Goal: Check status: Check status

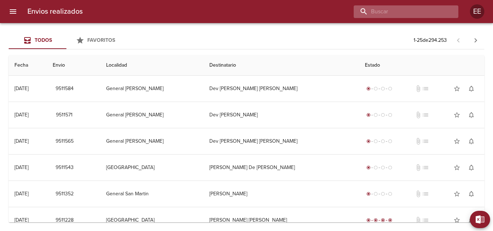
click at [425, 15] on input "buscar" at bounding box center [399, 11] width 92 height 13
click at [424, 9] on input "buscar" at bounding box center [399, 11] width 92 height 13
type input "[PERSON_NAME]"
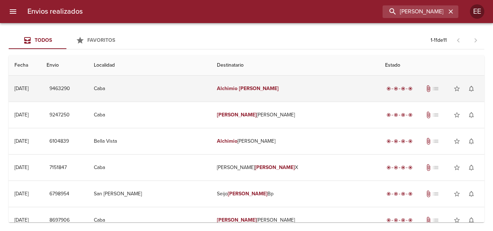
click at [268, 87] on td "Alchimio Merlina" at bounding box center [295, 89] width 168 height 26
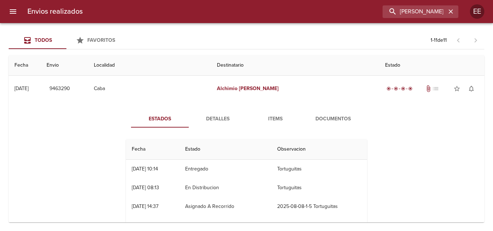
click at [332, 109] on div "Estados Detalles Items Documentos Fecha Estado Observacion 08/08 08/08/2025 10:…" at bounding box center [246, 185] width 464 height 166
click at [327, 115] on span "Documentos" at bounding box center [332, 119] width 49 height 9
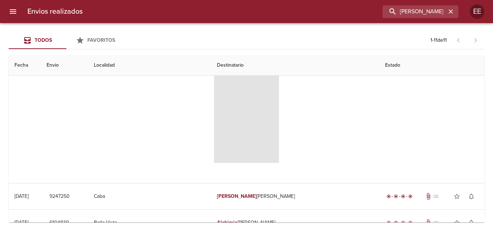
scroll to position [36, 0]
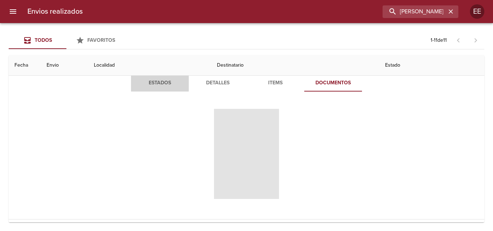
click at [154, 82] on span "Estados" at bounding box center [159, 83] width 49 height 9
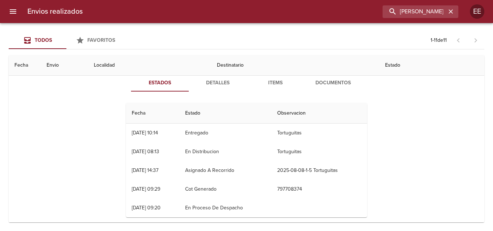
click at [216, 84] on span "Detalles" at bounding box center [217, 83] width 49 height 9
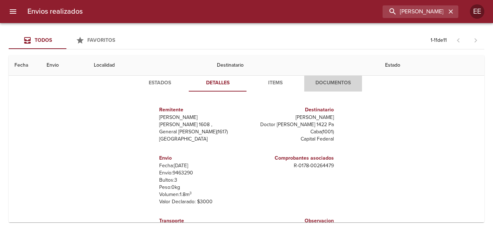
click at [329, 84] on span "Documentos" at bounding box center [332, 83] width 49 height 9
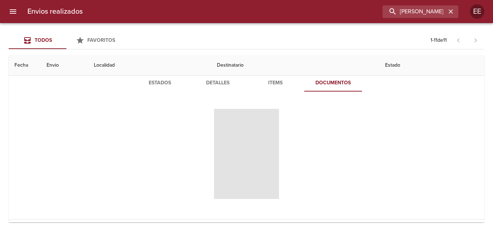
click at [275, 83] on span "Items" at bounding box center [275, 83] width 49 height 9
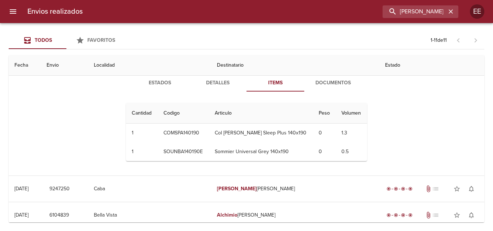
click at [325, 83] on span "Documentos" at bounding box center [332, 83] width 49 height 9
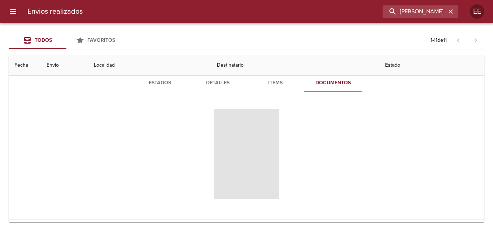
click at [238, 159] on span "Tabla de envíos del cliente" at bounding box center [246, 154] width 65 height 90
click at [246, 154] on span "Tabla de envíos del cliente" at bounding box center [246, 154] width 65 height 90
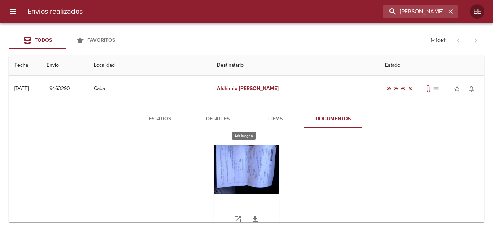
click at [254, 168] on div "Tabla de envíos del cliente" at bounding box center [246, 190] width 65 height 90
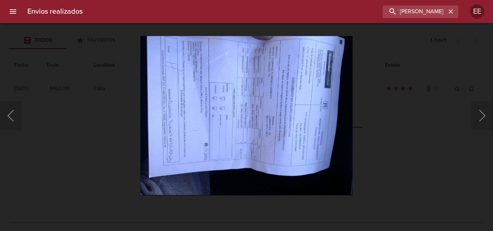
click at [312, 138] on img "Lightbox" at bounding box center [246, 115] width 212 height 159
click at [423, 141] on div "Lightbox" at bounding box center [246, 115] width 493 height 231
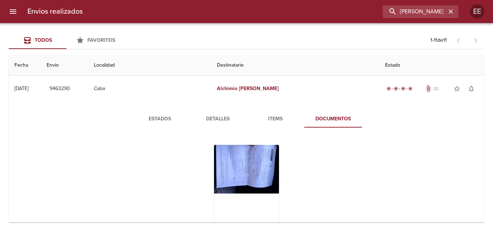
click at [280, 133] on div "Estados Detalles Items Documentos" at bounding box center [246, 178] width 260 height 136
click at [268, 170] on div "Tabla de envíos del cliente" at bounding box center [246, 190] width 65 height 90
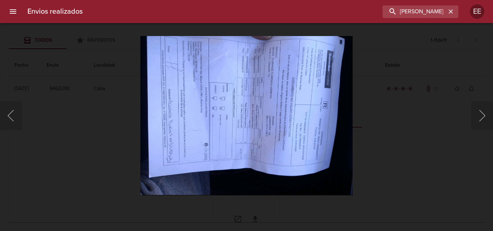
click at [268, 170] on img "Lightbox" at bounding box center [246, 115] width 212 height 159
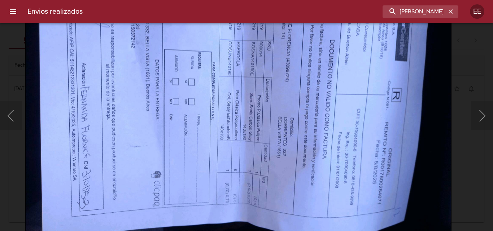
click at [229, 173] on img "Lightbox" at bounding box center [238, 117] width 426 height 320
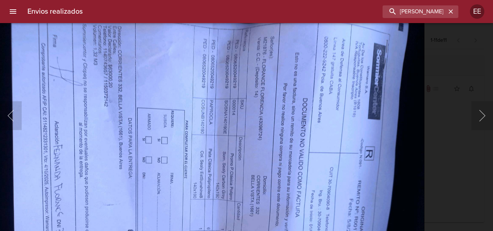
click at [217, 186] on img "Lightbox" at bounding box center [211, 175] width 426 height 320
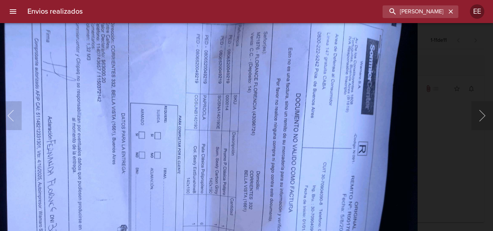
click at [179, 201] on img "Lightbox" at bounding box center [204, 170] width 426 height 320
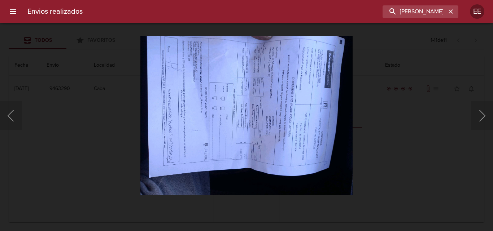
click at [36, 41] on div "Lightbox" at bounding box center [246, 115] width 493 height 231
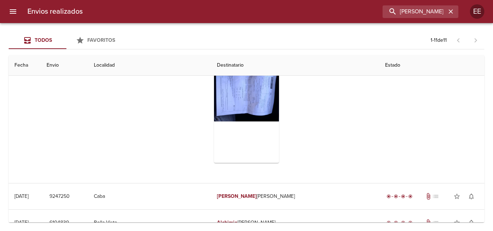
scroll to position [36, 0]
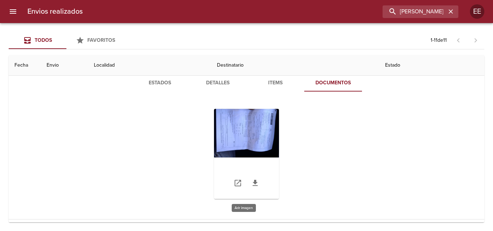
click at [230, 137] on div "Tabla de envíos del cliente" at bounding box center [246, 154] width 65 height 90
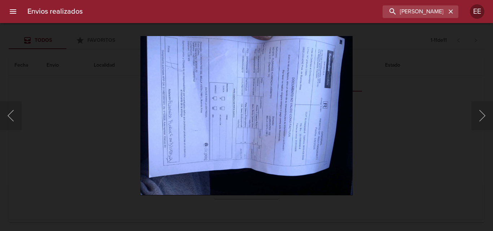
click at [299, 140] on img "Lightbox" at bounding box center [246, 115] width 212 height 159
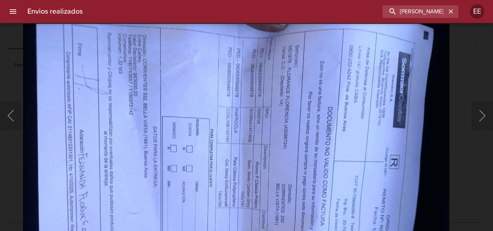
click at [268, 201] on img "Lightbox" at bounding box center [236, 183] width 426 height 320
click at [446, 10] on button "button" at bounding box center [450, 11] width 9 height 9
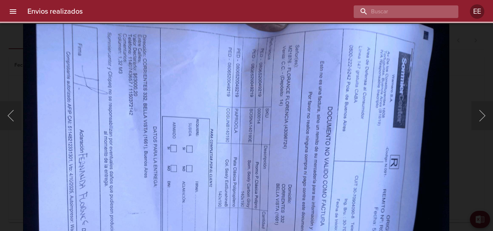
click at [437, 15] on input "buscar" at bounding box center [399, 11] width 92 height 13
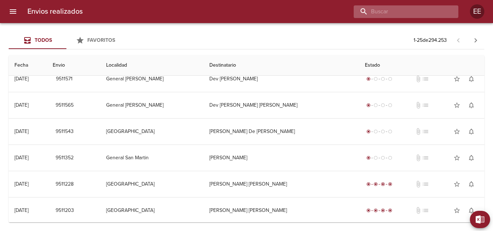
scroll to position [0, 0]
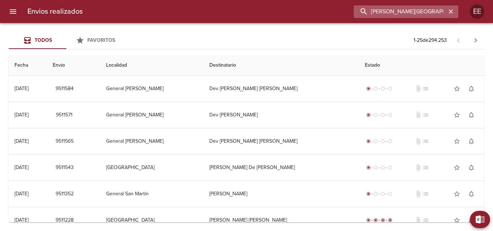
type input "[PERSON_NAME][GEOGRAPHIC_DATA]"
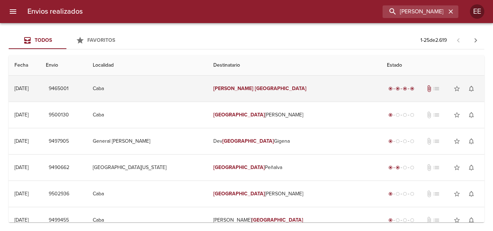
click at [289, 93] on td "Florance Florencia" at bounding box center [293, 89] width 173 height 26
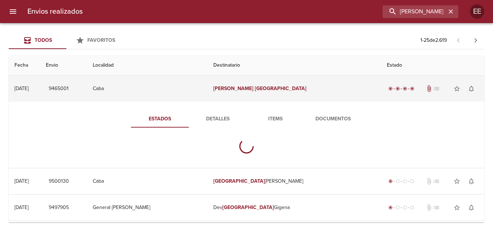
click at [289, 93] on td "Florance Florencia" at bounding box center [293, 89] width 173 height 26
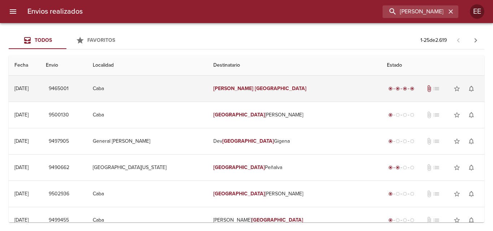
click at [305, 81] on td "Florance Florencia" at bounding box center [293, 89] width 173 height 26
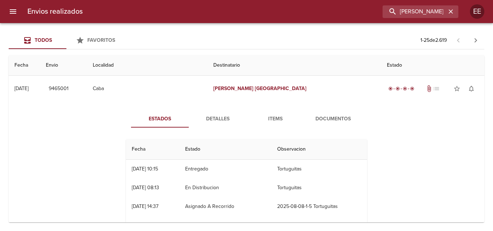
click at [330, 119] on span "Documentos" at bounding box center [332, 119] width 49 height 9
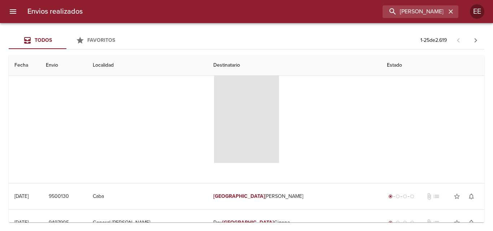
scroll to position [36, 0]
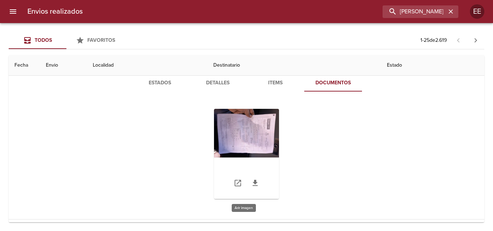
click at [259, 132] on div "Tabla de envíos del cliente" at bounding box center [246, 154] width 65 height 90
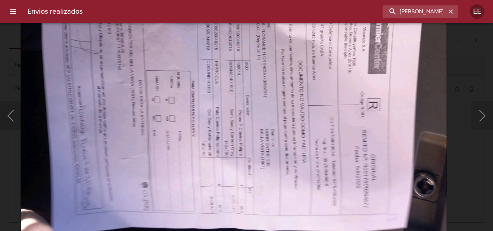
scroll to position [36, 0]
click at [49, 65] on img "Lightbox" at bounding box center [234, 99] width 426 height 320
click at [436, 88] on img "Lightbox" at bounding box center [234, 99] width 426 height 320
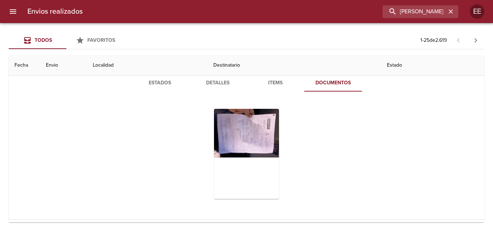
scroll to position [0, 0]
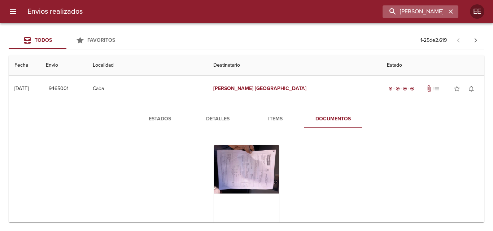
click at [451, 11] on icon "button" at bounding box center [450, 11] width 4 height 4
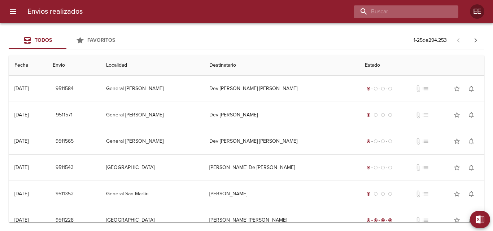
click at [419, 9] on input "buscar" at bounding box center [399, 11] width 92 height 13
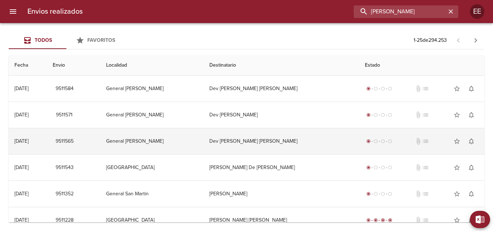
type input "[PERSON_NAME]"
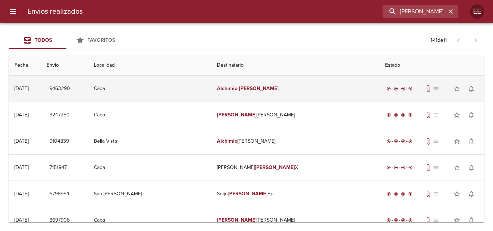
click at [256, 88] on td "[PERSON_NAME]" at bounding box center [295, 89] width 168 height 26
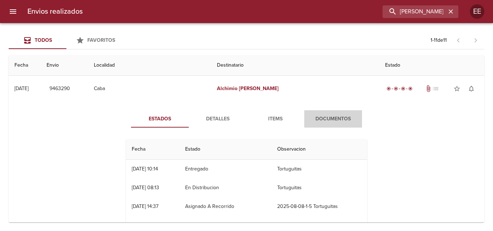
click at [343, 120] on span "Documentos" at bounding box center [332, 119] width 49 height 9
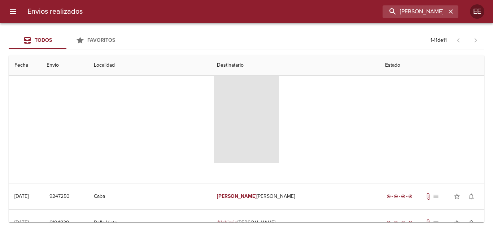
scroll to position [36, 0]
